Goal: Task Accomplishment & Management: Complete application form

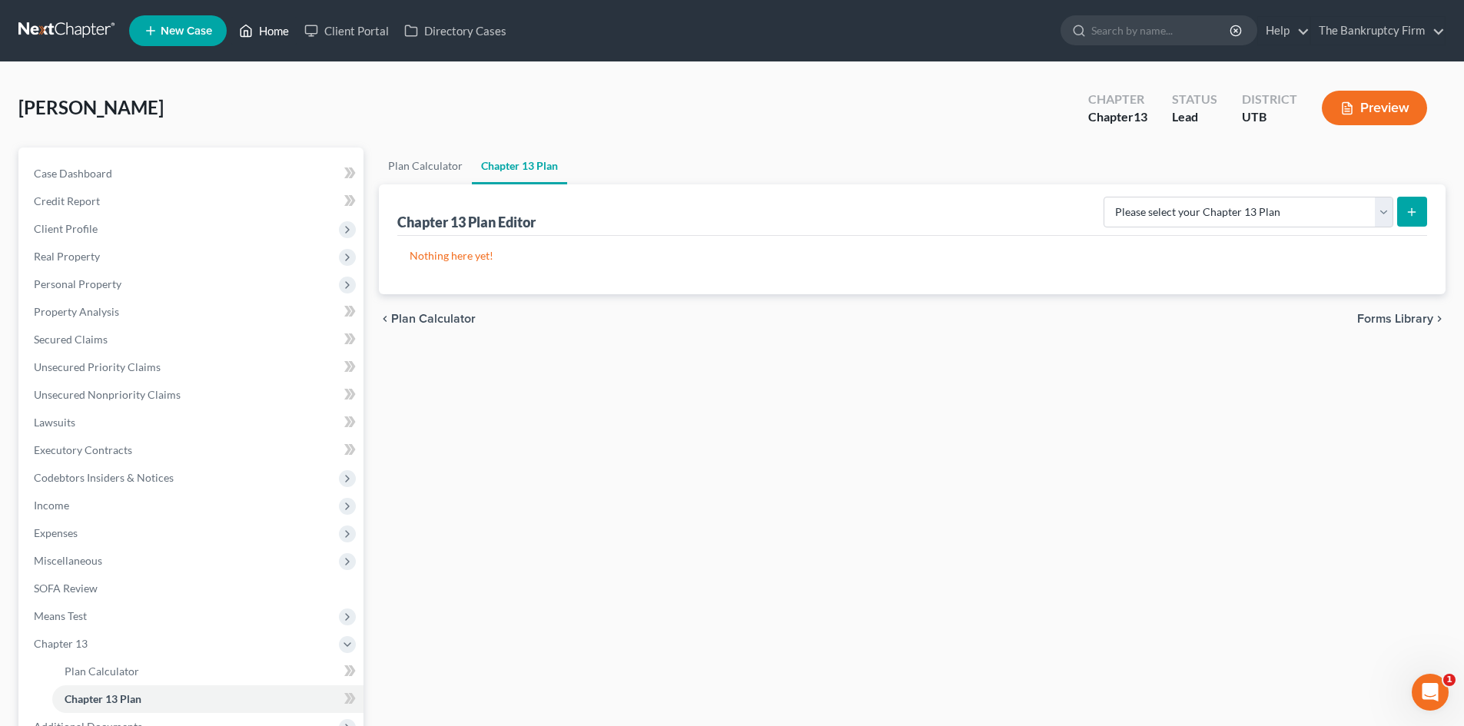
click at [270, 33] on link "Home" at bounding box center [263, 31] width 65 height 28
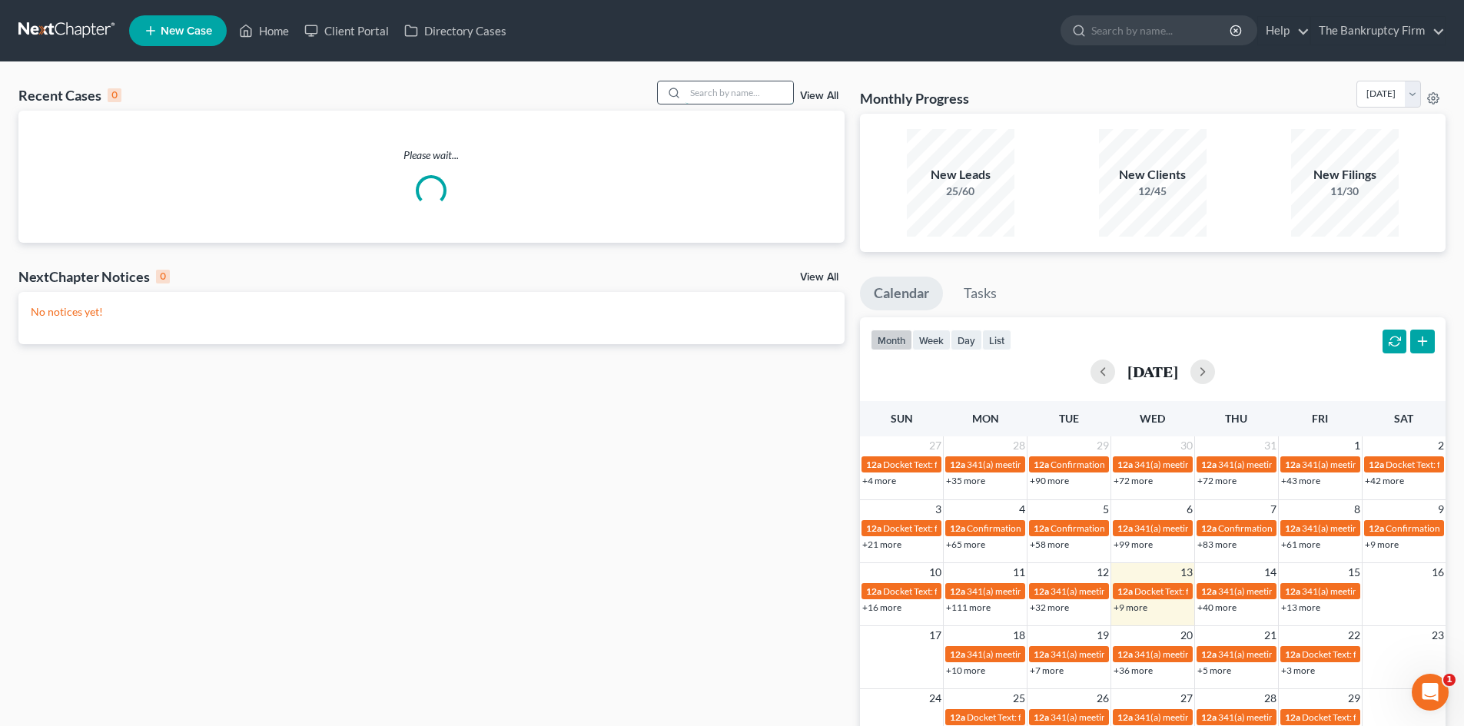
click at [727, 92] on input "search" at bounding box center [739, 92] width 108 height 22
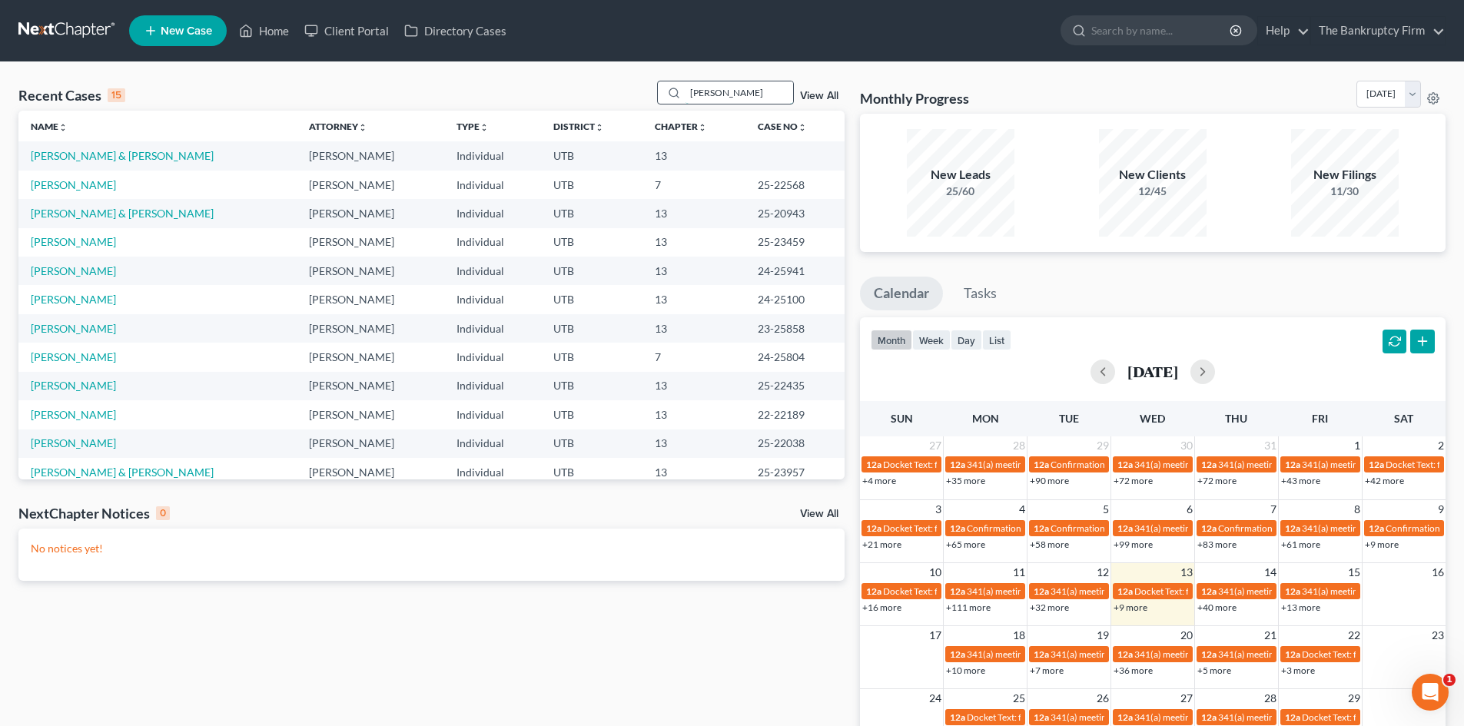
type input "[PERSON_NAME]"
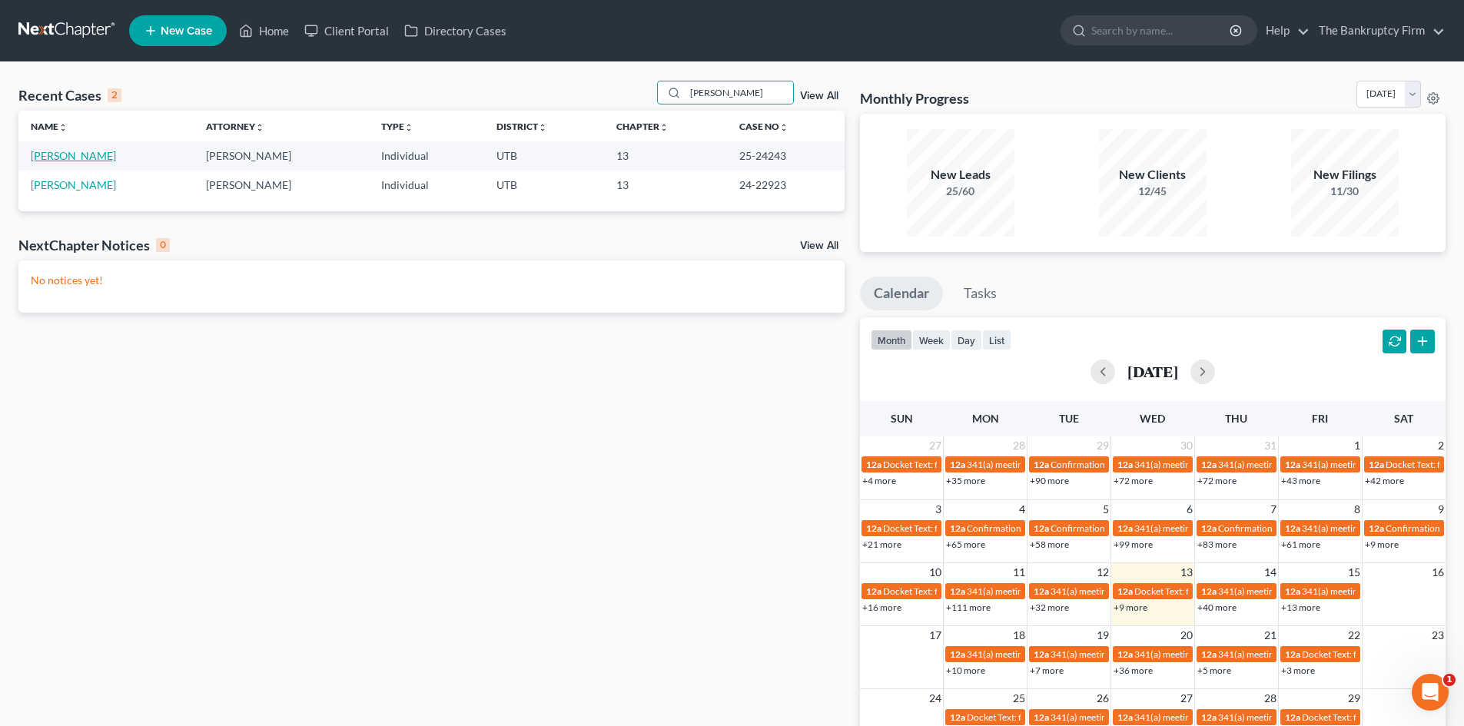
click at [83, 152] on link "[PERSON_NAME]" at bounding box center [73, 155] width 85 height 13
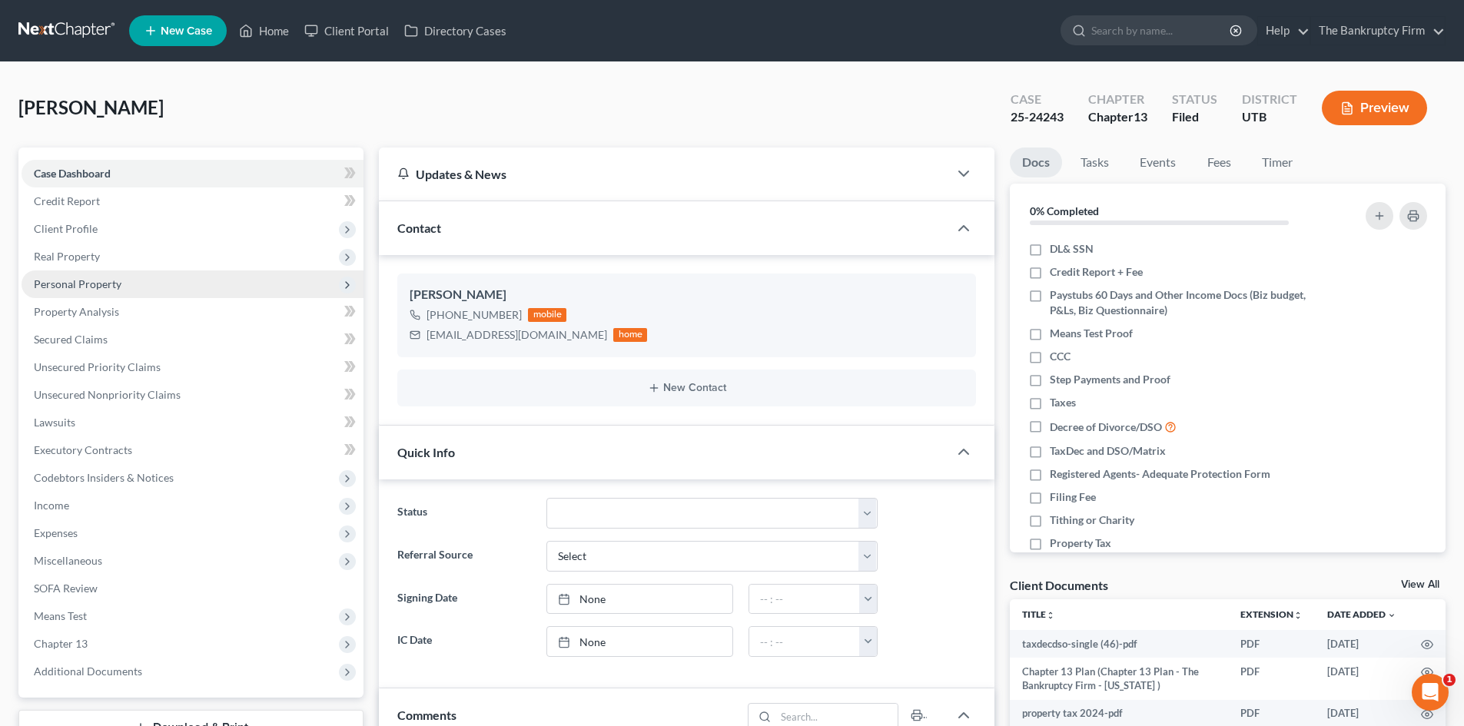
click at [169, 290] on span "Personal Property" at bounding box center [193, 284] width 342 height 28
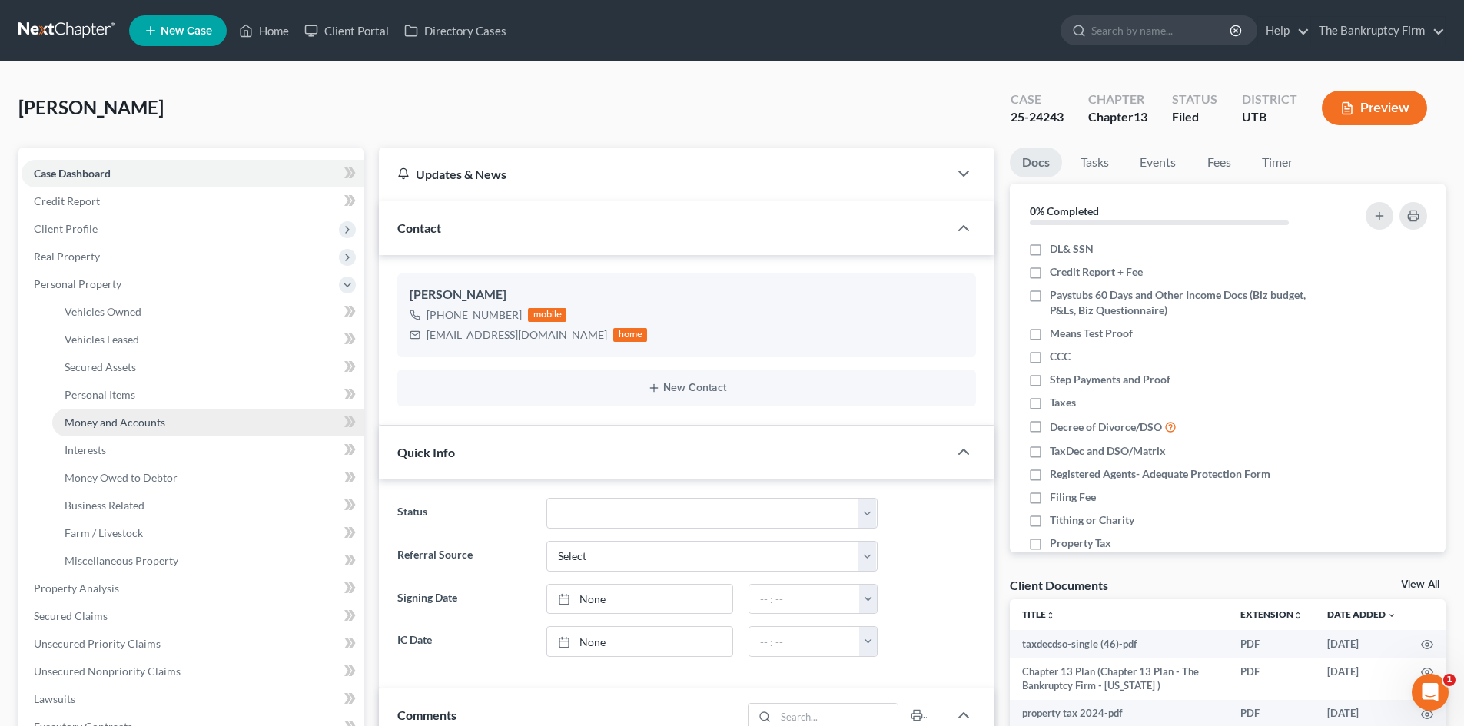
click at [210, 409] on link "Money and Accounts" at bounding box center [207, 423] width 311 height 28
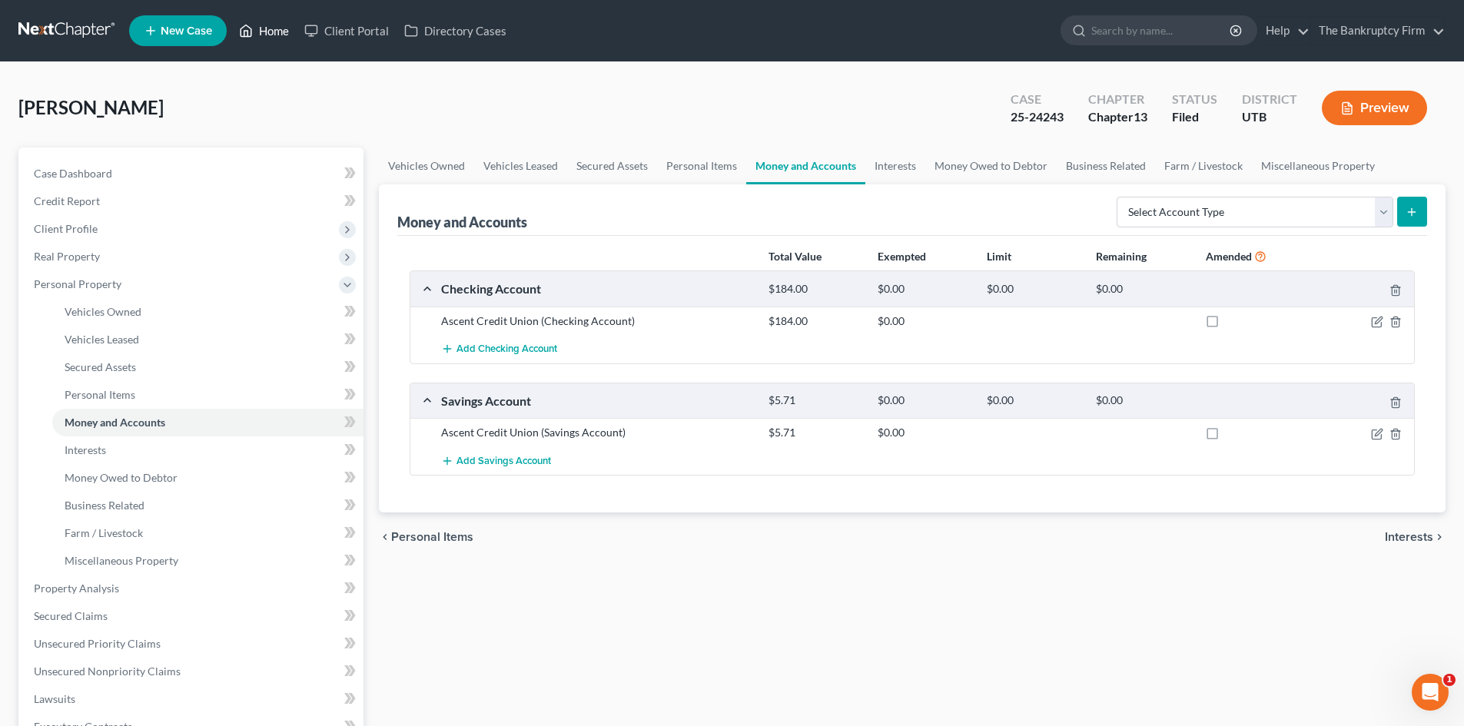
click at [265, 30] on link "Home" at bounding box center [263, 31] width 65 height 28
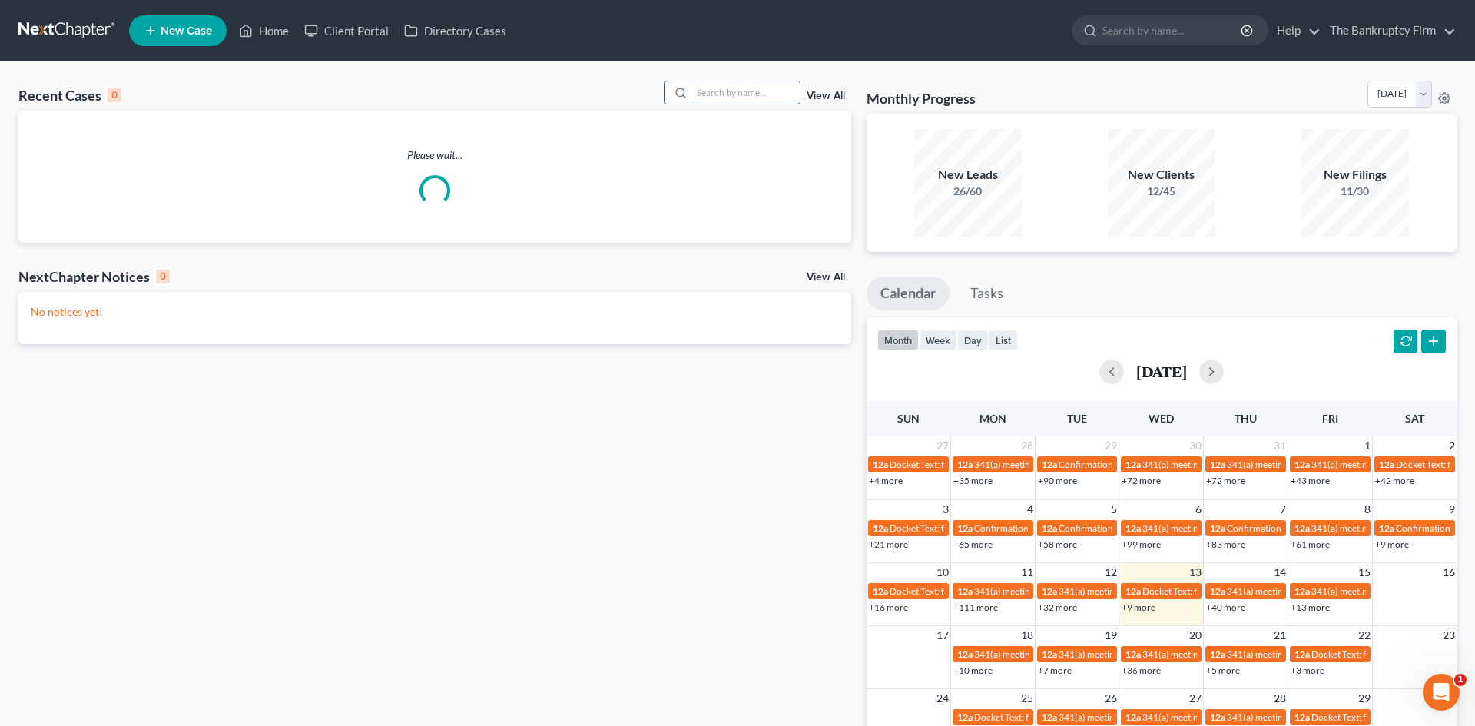
click at [737, 89] on input "search" at bounding box center [746, 92] width 108 height 22
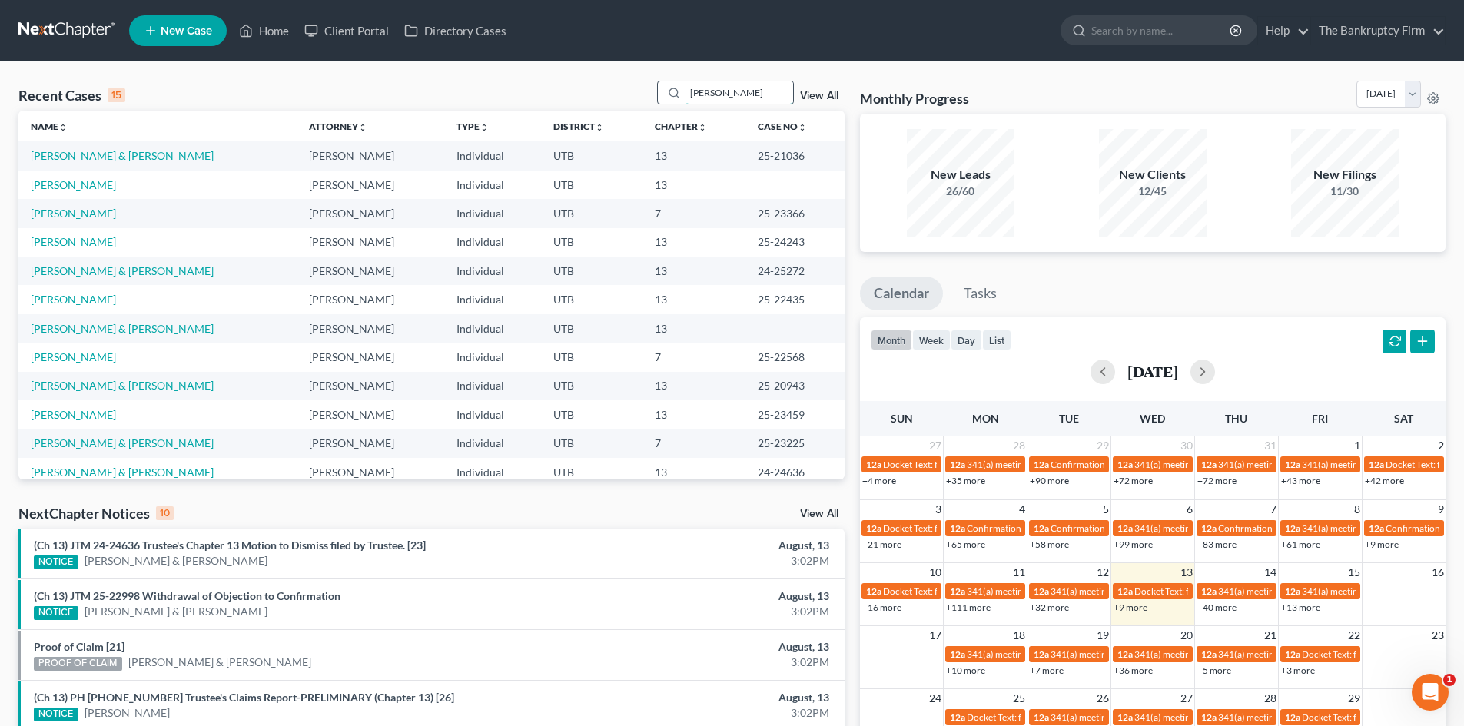
type input "[PERSON_NAME]"
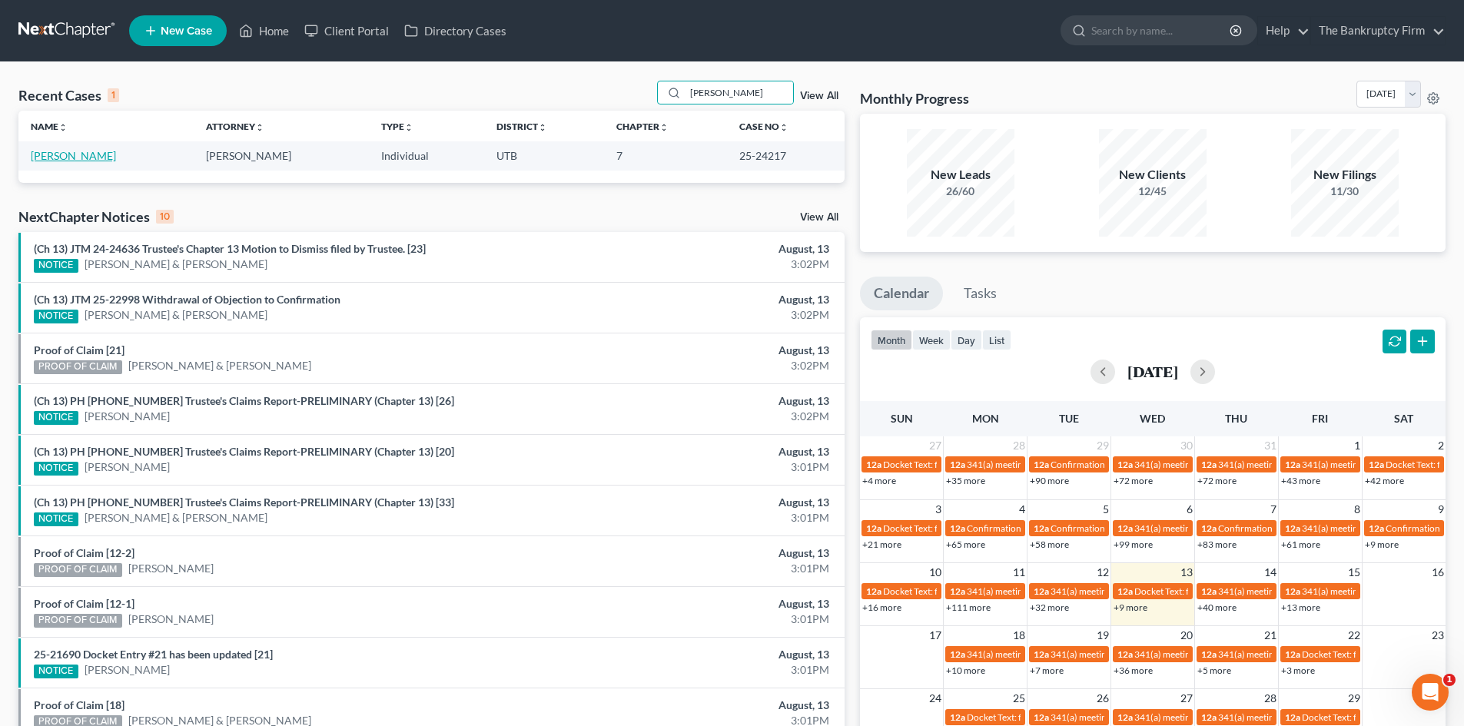
click at [63, 161] on link "[PERSON_NAME]" at bounding box center [73, 155] width 85 height 13
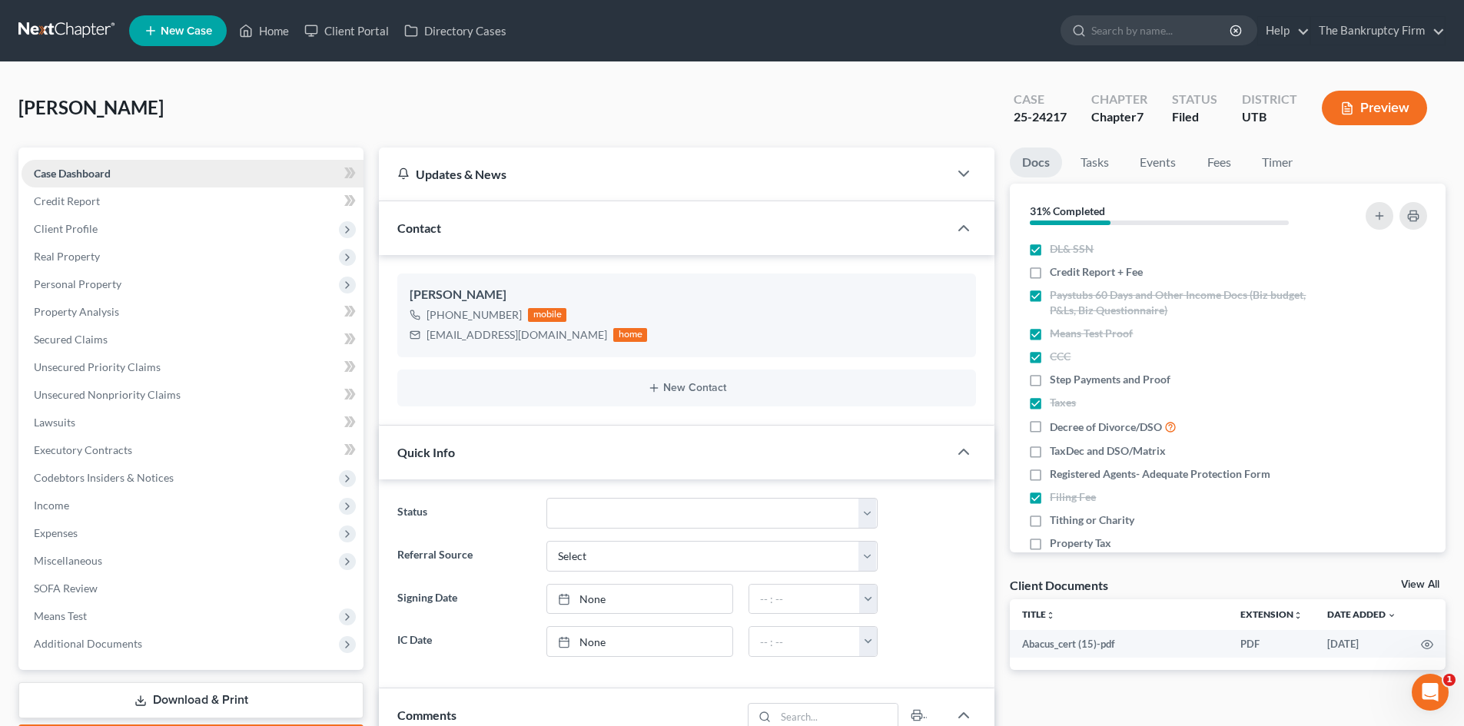
scroll to position [121, 0]
click at [128, 511] on span "Income" at bounding box center [193, 506] width 342 height 28
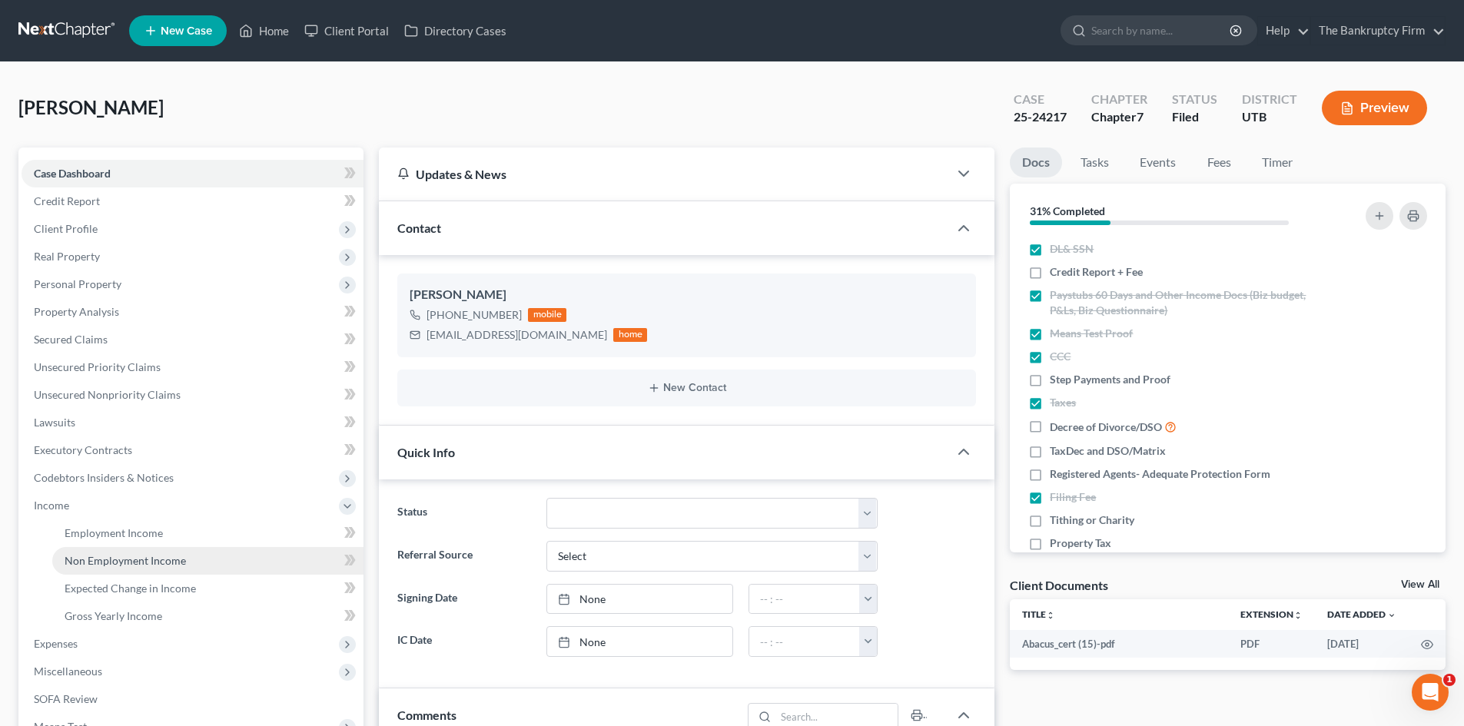
click at [195, 556] on link "Non Employment Income" at bounding box center [207, 561] width 311 height 28
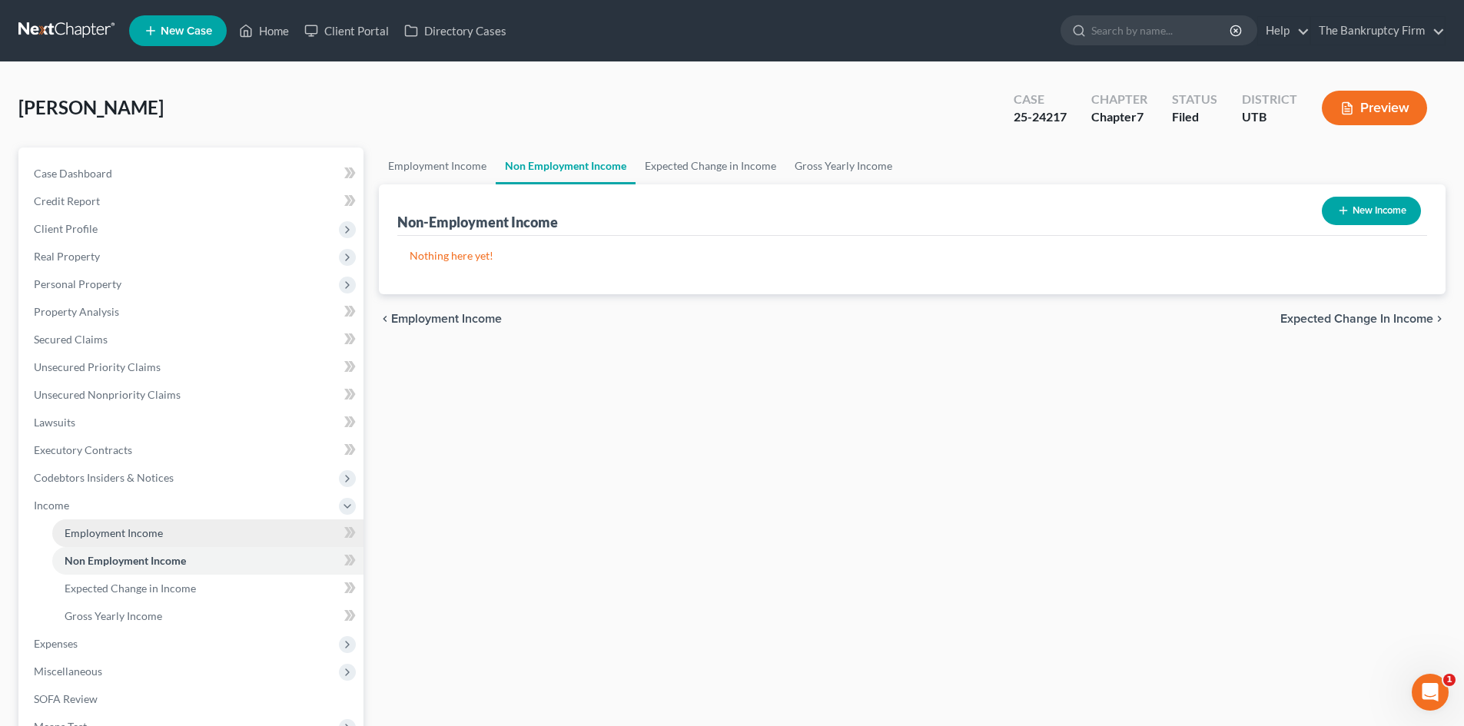
click at [201, 531] on link "Employment Income" at bounding box center [207, 533] width 311 height 28
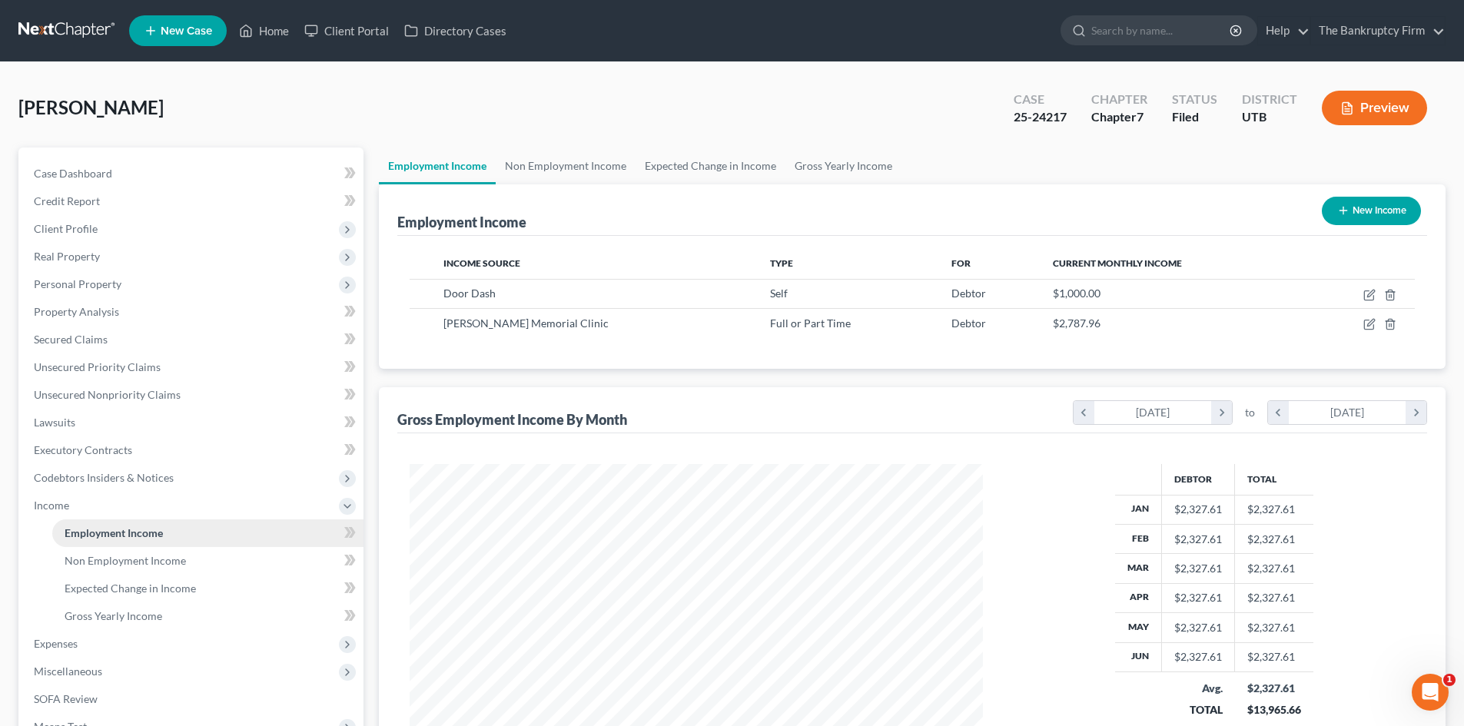
scroll to position [287, 604]
click at [602, 169] on link "Non Employment Income" at bounding box center [566, 166] width 140 height 37
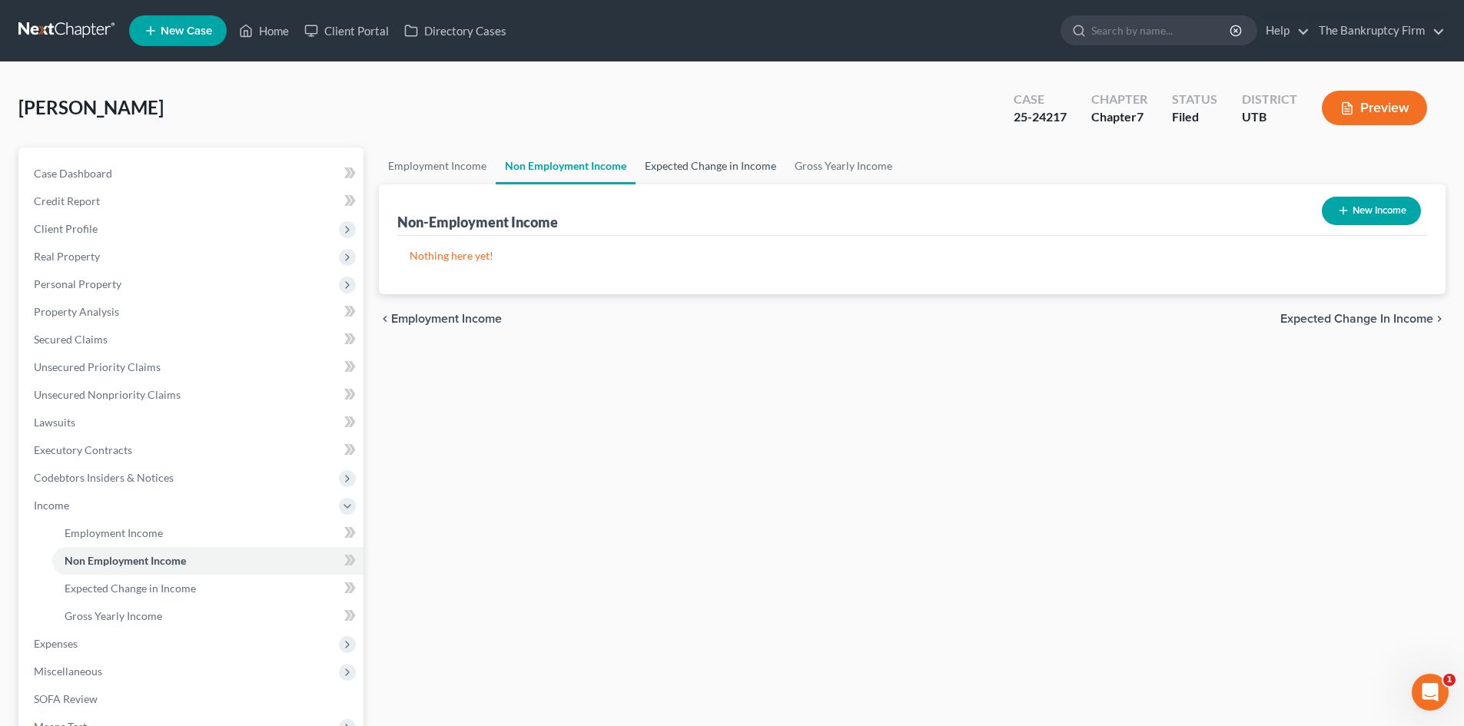
click at [639, 168] on link "Expected Change in Income" at bounding box center [710, 166] width 150 height 37
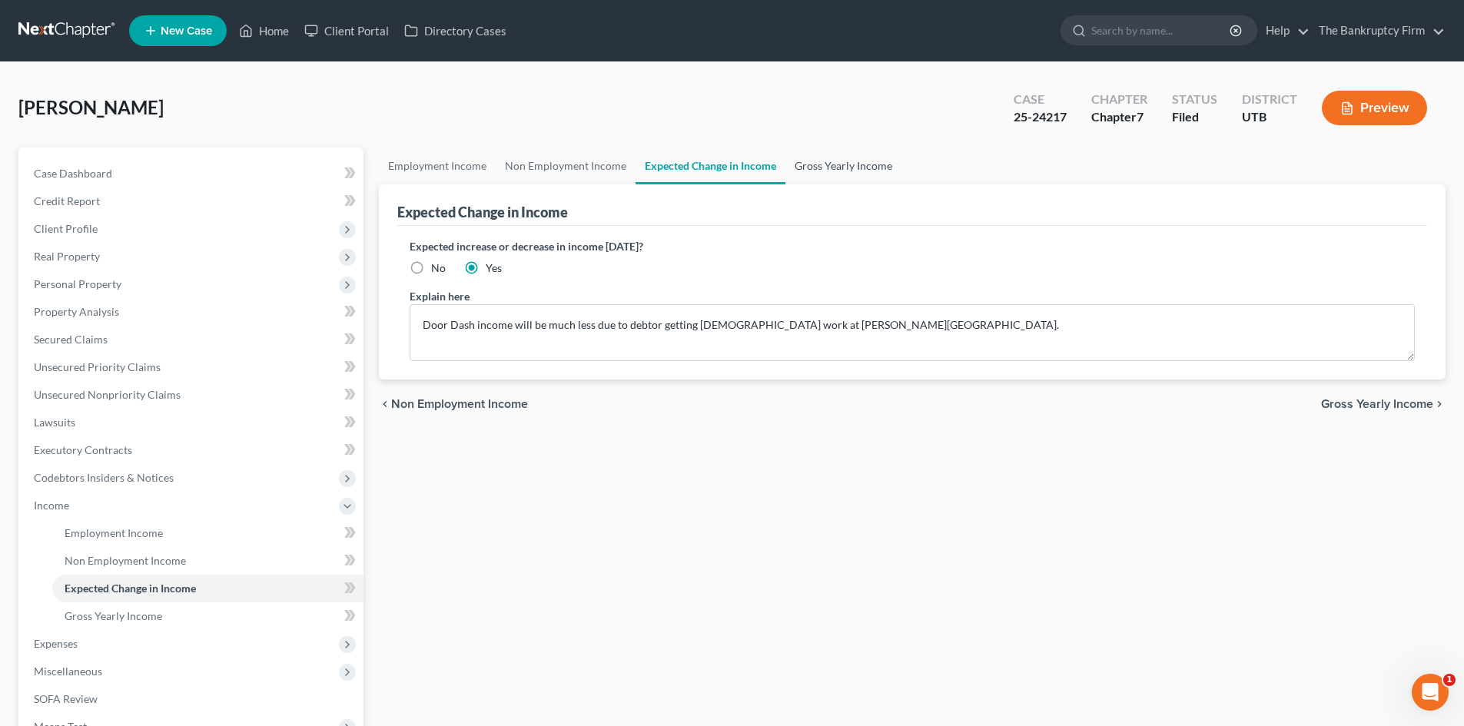
click at [870, 167] on link "Gross Yearly Income" at bounding box center [843, 166] width 116 height 37
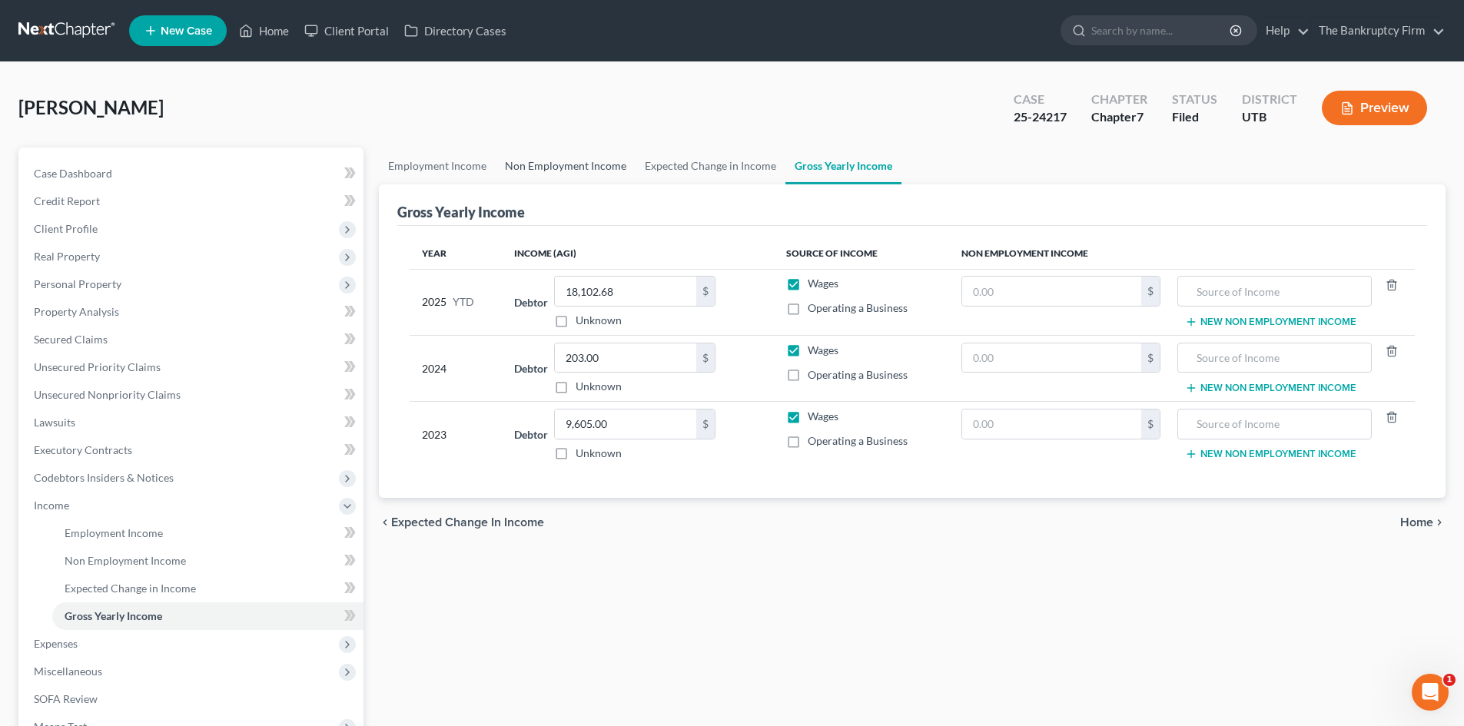
click at [574, 170] on link "Non Employment Income" at bounding box center [566, 166] width 140 height 37
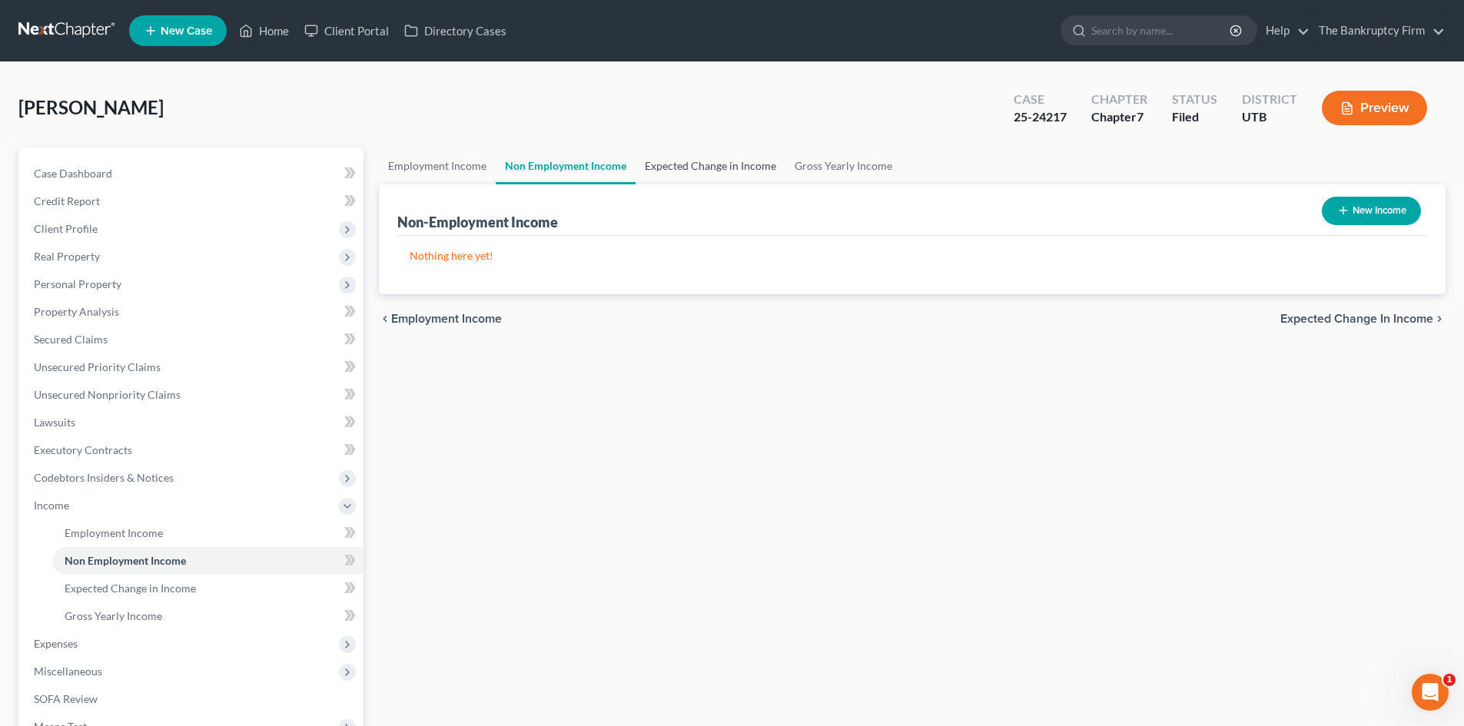
click at [644, 161] on link "Expected Change in Income" at bounding box center [710, 166] width 150 height 37
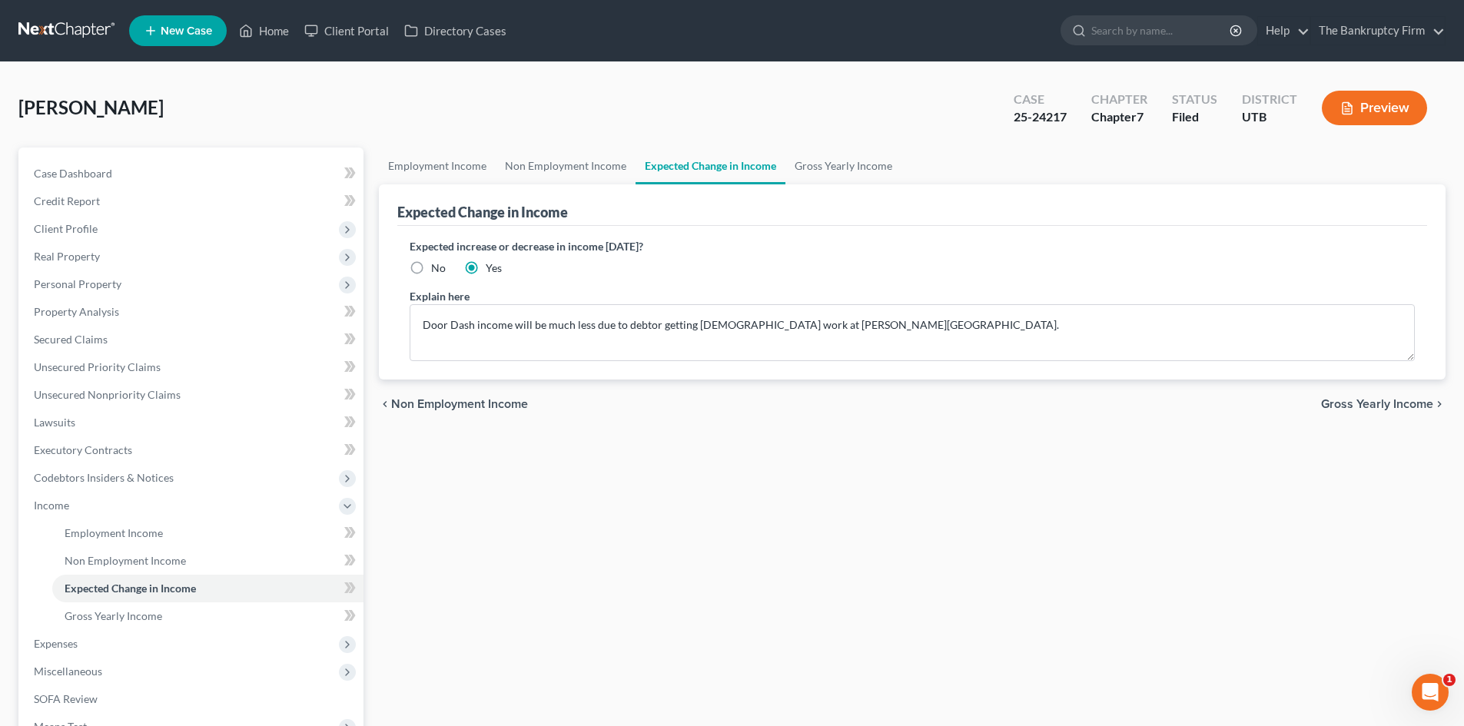
click at [450, 194] on div "Expected Change in Income" at bounding box center [912, 204] width 1030 height 41
click at [446, 169] on link "Employment Income" at bounding box center [437, 166] width 117 height 37
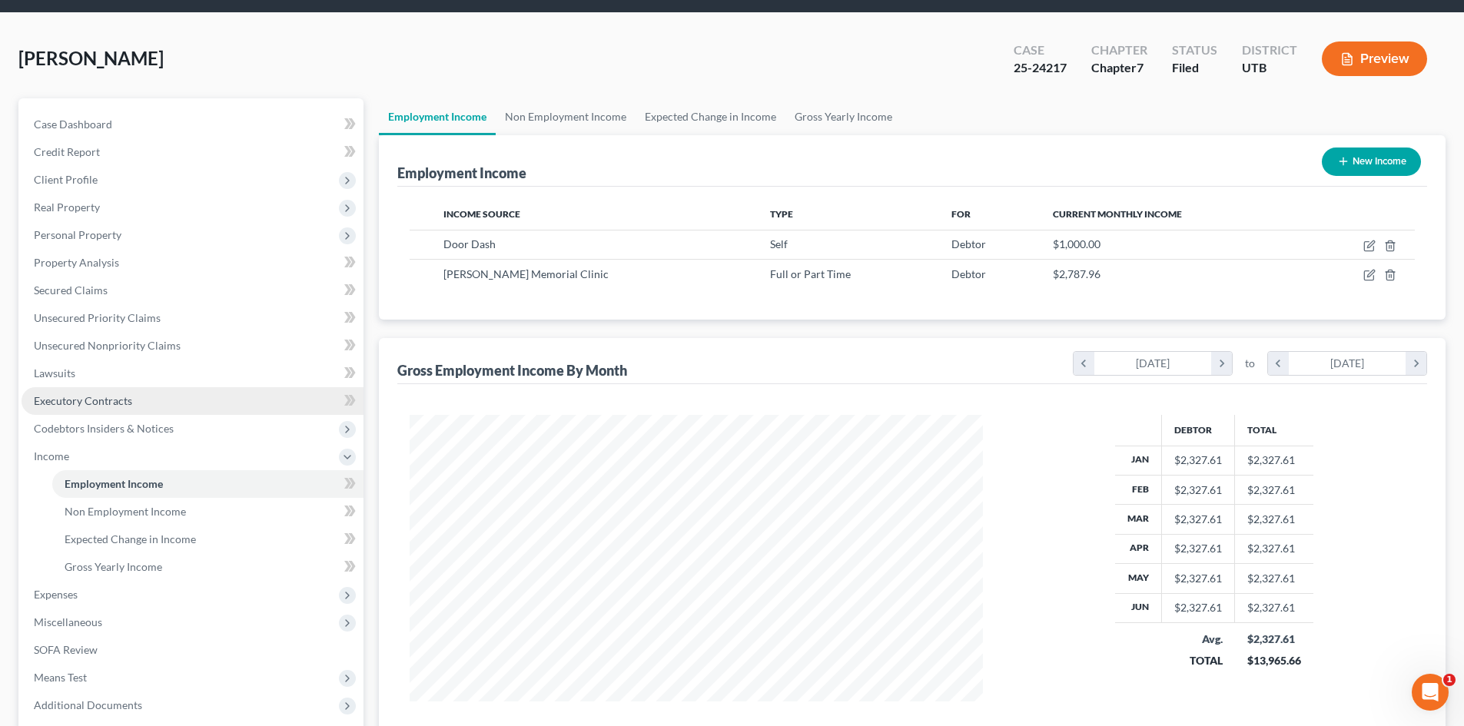
scroll to position [48, 0]
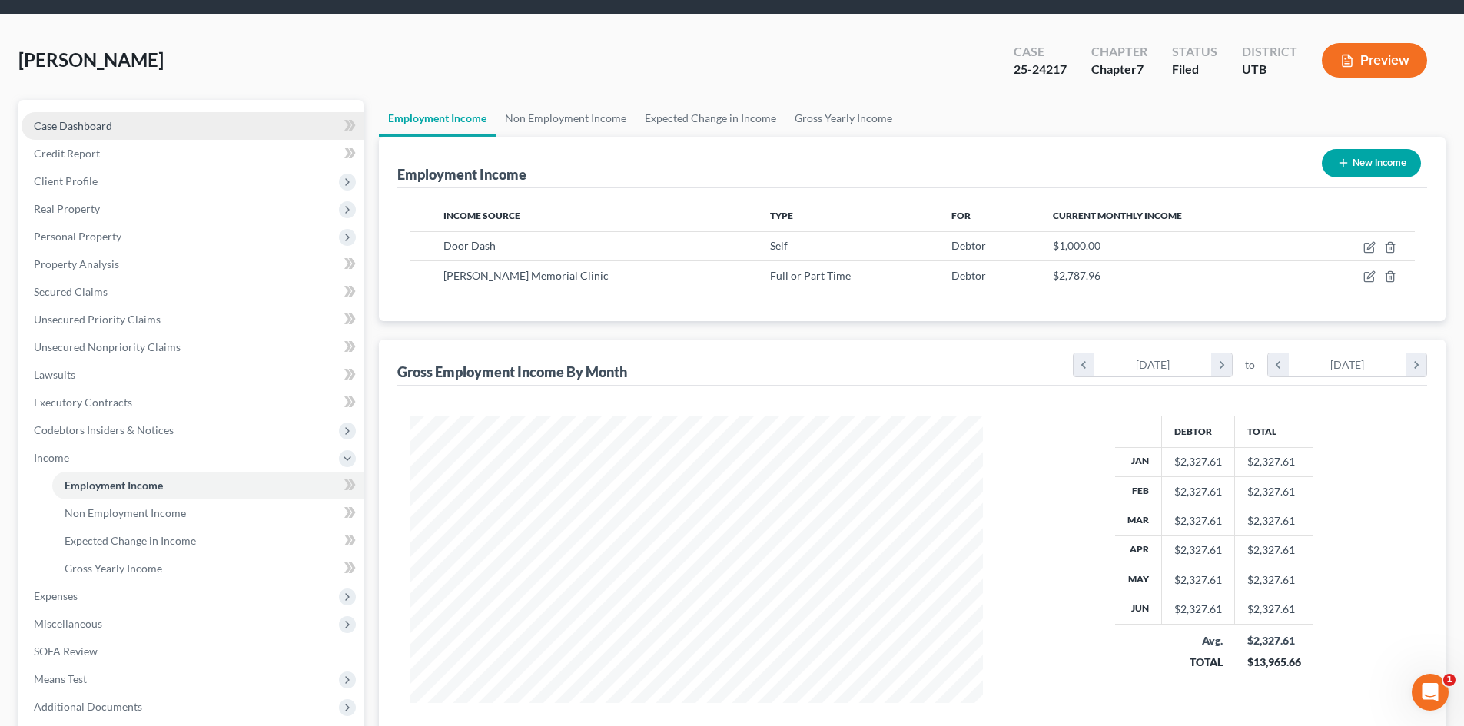
click at [111, 134] on link "Case Dashboard" at bounding box center [193, 126] width 342 height 28
